Goal: Transaction & Acquisition: Purchase product/service

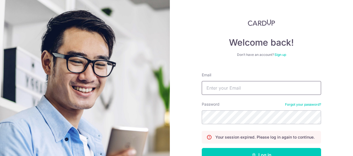
click at [236, 88] on input "Email" at bounding box center [261, 88] width 119 height 14
type input "[PERSON_NAME][EMAIL_ADDRESS][DOMAIN_NAME]"
click at [202, 148] on button "Log in" at bounding box center [261, 155] width 119 height 14
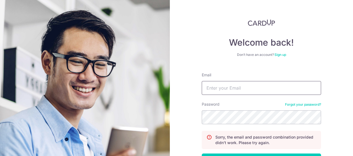
drag, startPoint x: 237, startPoint y: 92, endPoint x: 238, endPoint y: 89, distance: 3.2
click at [238, 90] on input "Email" at bounding box center [261, 88] width 119 height 14
type input "dennis_kwek@hotmail.com"
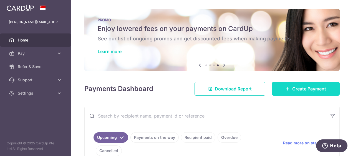
click at [279, 91] on link "Create Payment" at bounding box center [306, 89] width 68 height 14
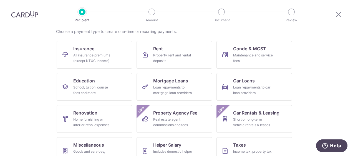
scroll to position [92, 0]
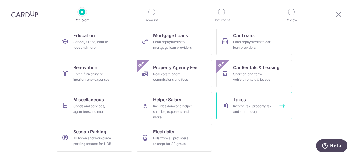
click at [236, 105] on div "Income tax, property tax and stamp duty" at bounding box center [253, 109] width 40 height 11
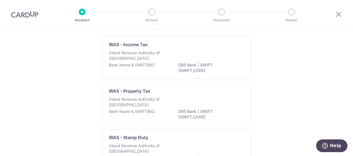
scroll to position [46, 0]
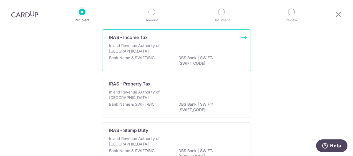
click at [131, 53] on p "Inland Revenue Authority of Singapore" at bounding box center [138, 48] width 59 height 11
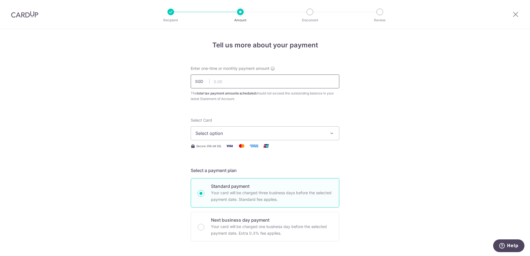
click at [225, 84] on input "text" at bounding box center [265, 82] width 149 height 14
type input "831.97"
click at [227, 135] on span "Select option" at bounding box center [259, 133] width 129 height 7
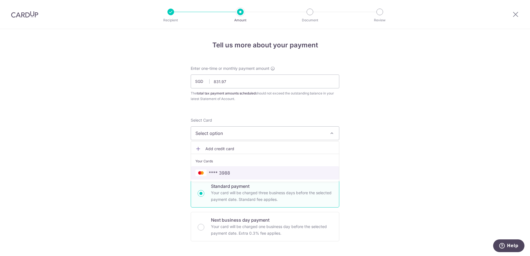
click at [226, 156] on span "**** 3988" at bounding box center [219, 173] width 21 height 7
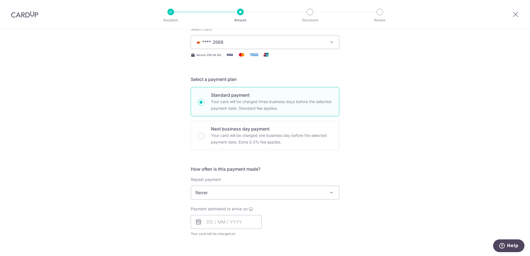
scroll to position [92, 0]
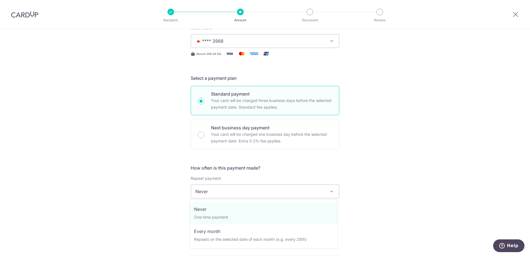
click at [198, 156] on span "Never" at bounding box center [265, 191] width 148 height 13
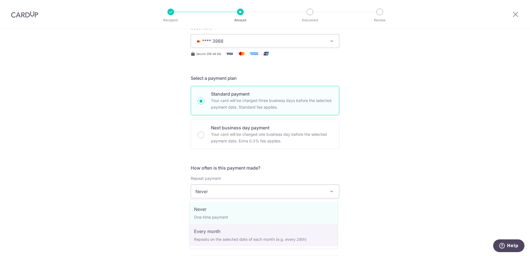
select select "3"
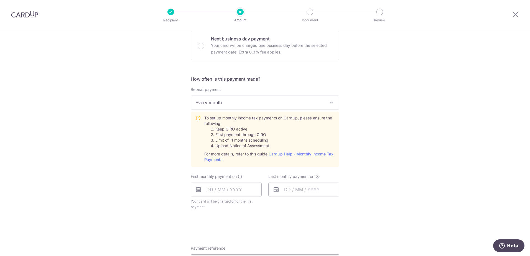
scroll to position [185, 0]
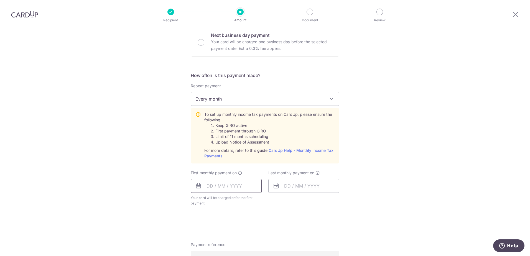
click at [217, 156] on input "text" at bounding box center [226, 186] width 71 height 14
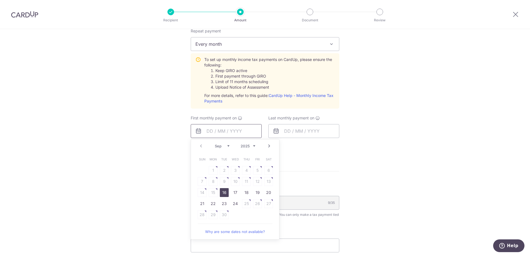
scroll to position [277, 0]
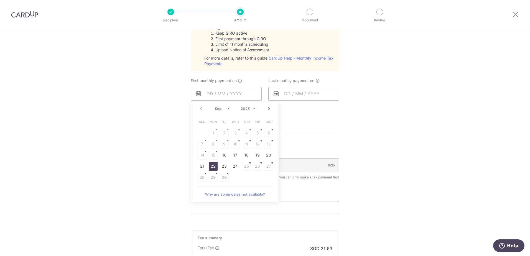
click at [212, 156] on link "22" at bounding box center [213, 166] width 9 height 9
type input "22/09/2025"
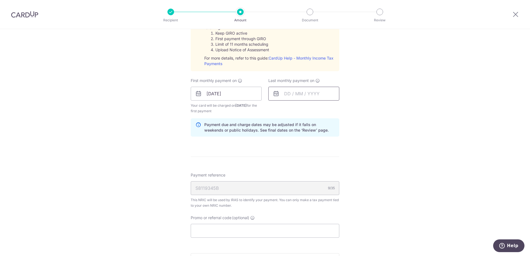
click at [306, 95] on input "text" at bounding box center [303, 94] width 71 height 14
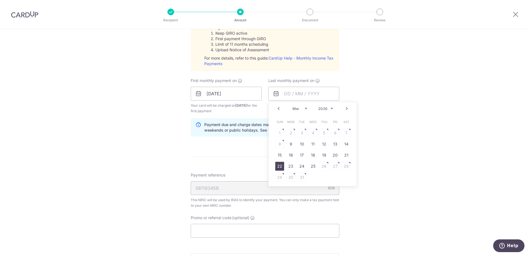
click at [280, 156] on link "22" at bounding box center [279, 166] width 9 height 9
type input "22/03/2026"
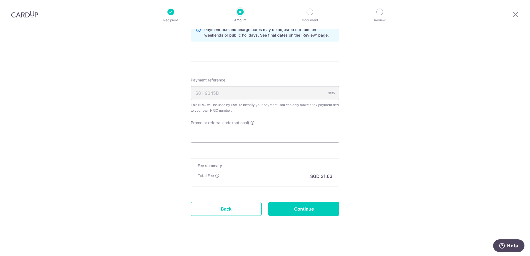
scroll to position [374, 0]
click at [314, 156] on input "Continue" at bounding box center [303, 208] width 71 height 14
type input "Create Schedule"
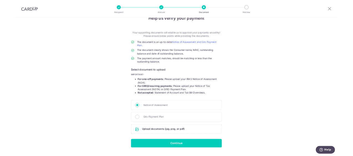
scroll to position [27, 0]
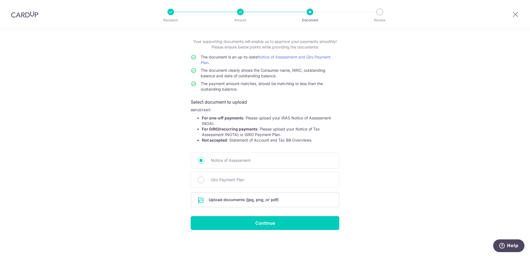
click at [429, 98] on div "Help us verify your payment Your supporting documents will enable us to approve…" at bounding box center [265, 129] width 530 height 254
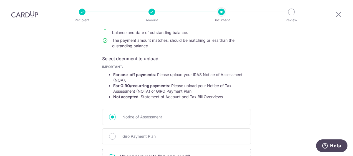
scroll to position [93, 0]
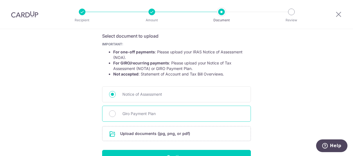
click at [165, 113] on div "Giro Payment Plan" at bounding box center [176, 114] width 149 height 16
click at [160, 115] on span "Giro Payment Plan" at bounding box center [182, 114] width 121 height 7
click at [116, 115] on input "Giro Payment Plan" at bounding box center [112, 114] width 7 height 7
radio input "true"
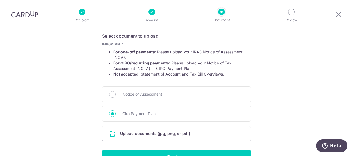
scroll to position [0, 0]
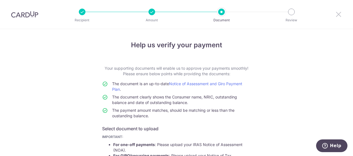
click at [339, 14] on icon at bounding box center [338, 14] width 7 height 7
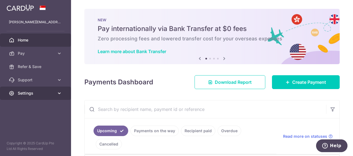
click at [58, 93] on icon at bounding box center [60, 94] width 6 height 6
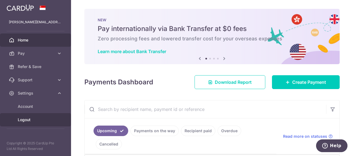
click at [28, 117] on span "Logout" at bounding box center [36, 120] width 37 height 6
